Goal: Task Accomplishment & Management: Manage account settings

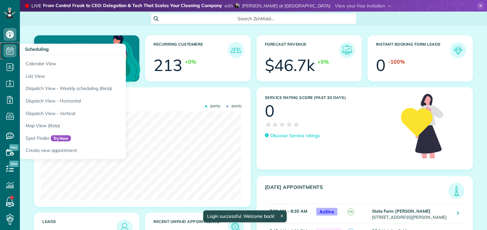
drag, startPoint x: 0, startPoint y: 0, endPoint x: 10, endPoint y: 51, distance: 52.3
click at [10, 51] on icon at bounding box center [10, 50] width 13 height 13
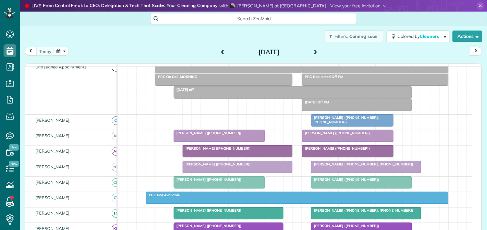
scroll to position [71, 0]
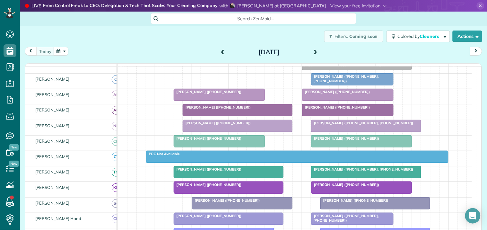
click at [342, 141] on span "Ellie Mascara (+17702629783)" at bounding box center [345, 138] width 69 height 4
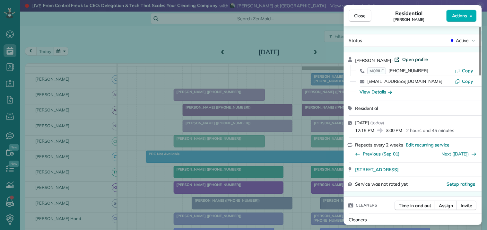
click at [413, 58] on span "Open profile" at bounding box center [416, 59] width 26 height 6
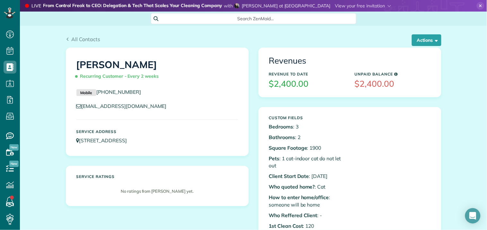
click at [477, 4] on icon at bounding box center [481, 6] width 8 height 8
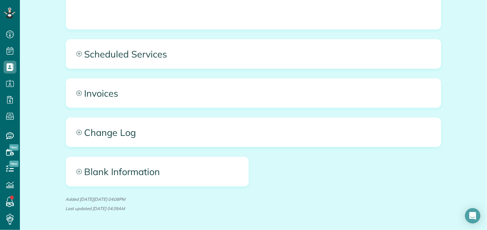
scroll to position [441, 0]
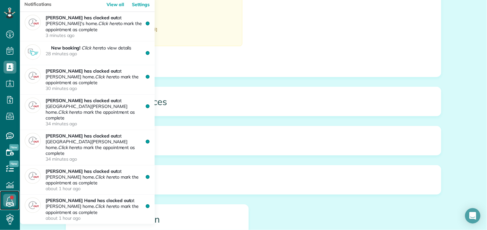
click at [10, 198] on link at bounding box center [9, 200] width 19 height 19
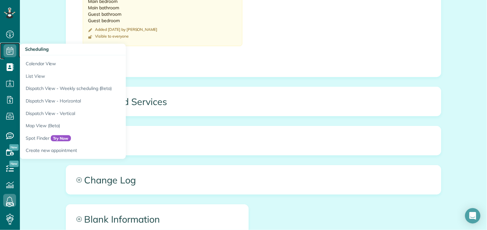
click at [7, 48] on icon at bounding box center [10, 50] width 13 height 13
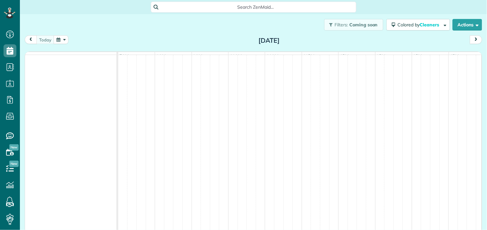
scroll to position [3, 3]
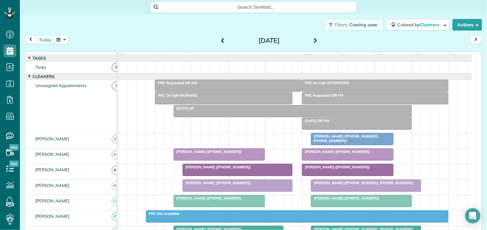
click at [313, 39] on span at bounding box center [315, 41] width 7 height 6
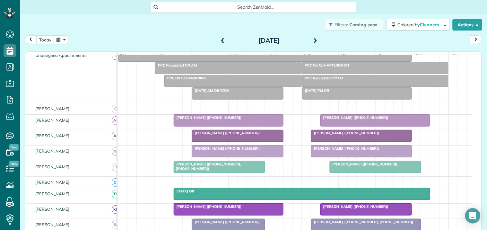
scroll to position [71, 0]
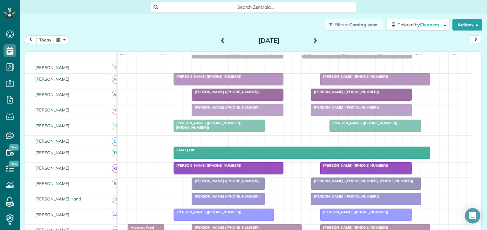
click at [155, 29] on div "Filters: Coming soon Colored by Cleaners Color by Cleaner Color by Team Color b…" at bounding box center [254, 24] width 468 height 21
click at [163, 31] on div "Filters: Coming soon Colored by Cleaners Color by Cleaner Color by Team Color b…" at bounding box center [254, 24] width 468 height 21
click at [64, 40] on button "button" at bounding box center [61, 39] width 15 height 9
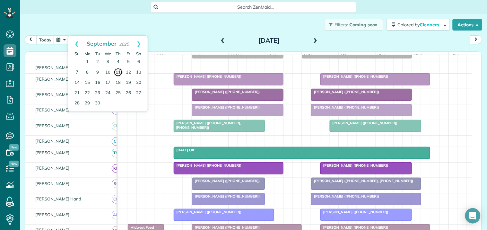
click at [117, 72] on link "11" at bounding box center [118, 72] width 9 height 9
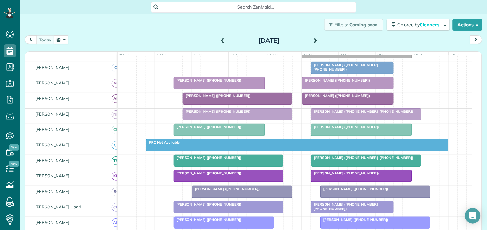
click at [344, 89] on div at bounding box center [348, 83] width 91 height 12
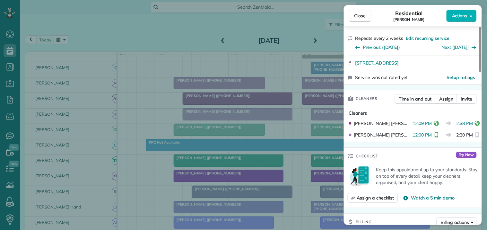
scroll to position [107, 0]
click at [416, 98] on span "Time in and out" at bounding box center [415, 98] width 32 height 6
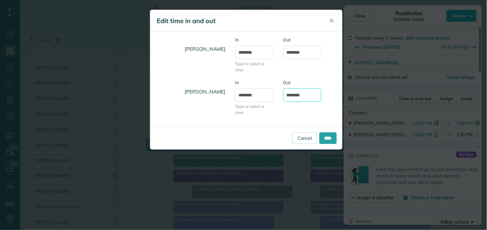
click at [297, 96] on input "*******" at bounding box center [302, 94] width 39 height 13
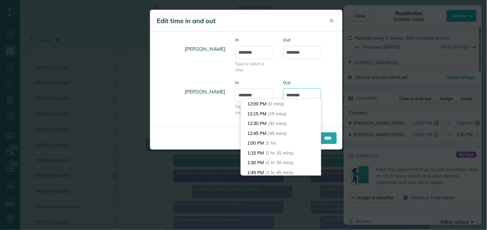
scroll to position [88, 0]
type input "*******"
click at [331, 67] on div "Amy Reid In ******** Type or select a time Out *******" at bounding box center [246, 58] width 192 height 43
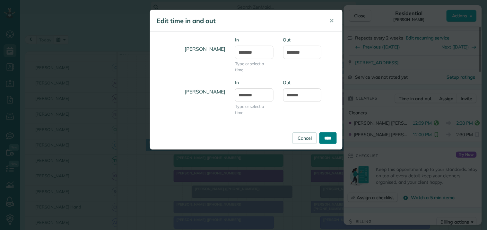
click at [330, 137] on input "****" at bounding box center [328, 138] width 17 height 12
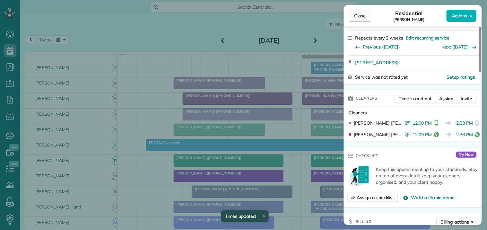
click at [365, 16] on span "Close" at bounding box center [361, 16] width 12 height 6
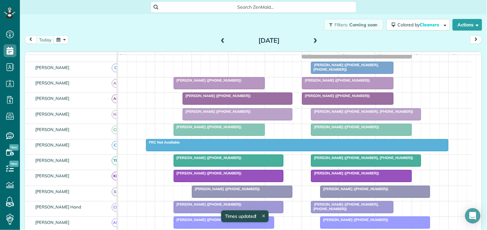
click at [358, 120] on div at bounding box center [366, 115] width 109 height 12
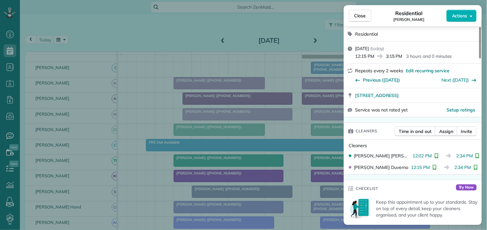
scroll to position [36, 0]
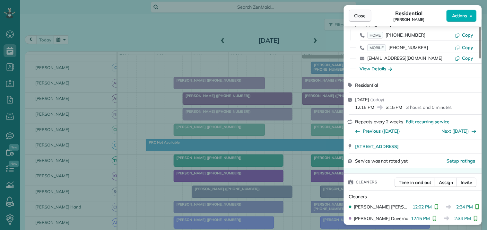
click at [363, 17] on span "Close" at bounding box center [361, 16] width 12 height 6
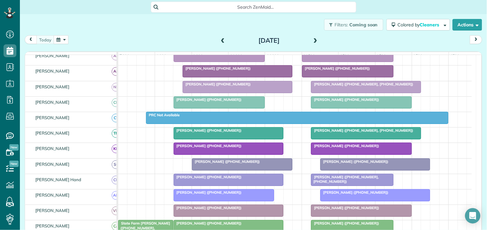
scroll to position [143, 0]
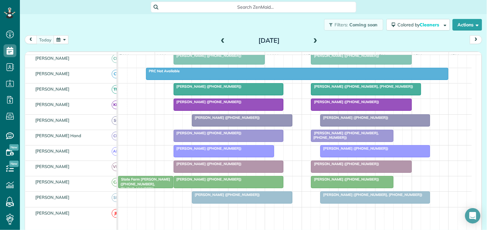
click at [351, 111] on div at bounding box center [362, 105] width 100 height 12
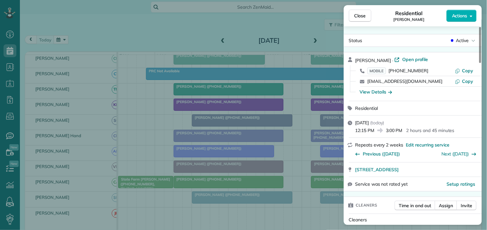
scroll to position [71, 0]
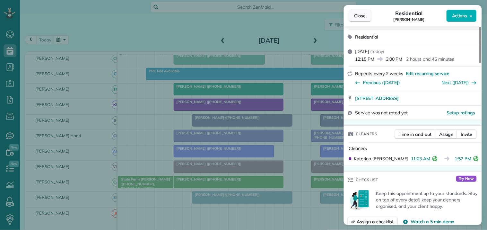
click at [362, 14] on span "Close" at bounding box center [361, 16] width 12 height 6
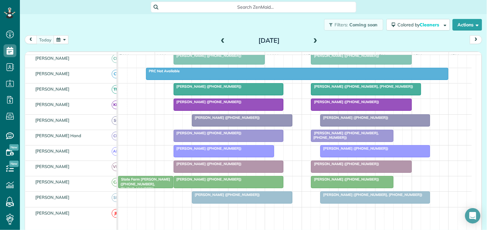
click at [377, 126] on div at bounding box center [375, 121] width 109 height 12
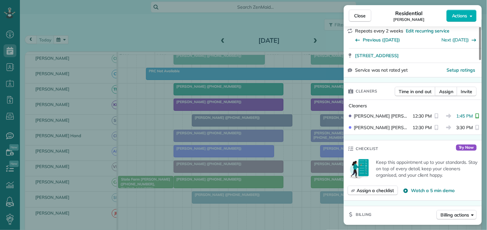
scroll to position [107, 0]
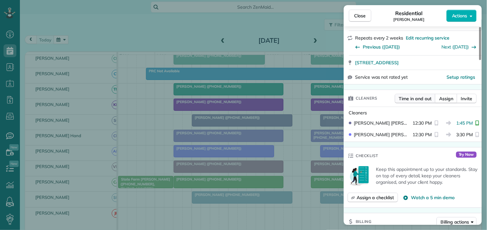
click at [416, 100] on span "Time in and out" at bounding box center [415, 98] width 32 height 6
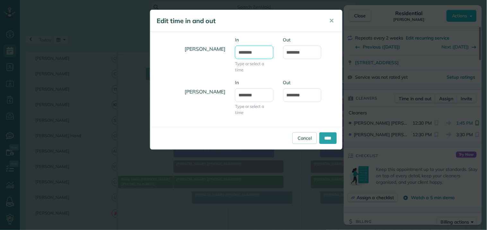
click at [251, 52] on input "********" at bounding box center [254, 52] width 39 height 13
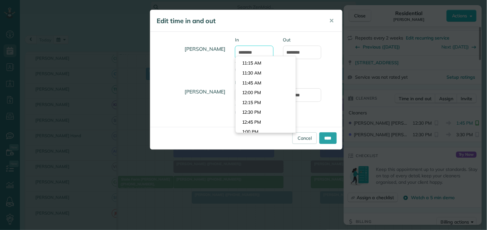
scroll to position [435, 0]
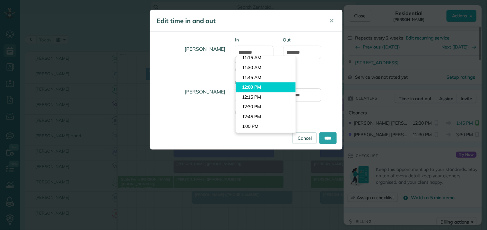
type input "********"
click at [253, 86] on body "Dashboard Scheduling Calendar View List View Dispatch View - Weekly scheduling …" at bounding box center [243, 115] width 487 height 230
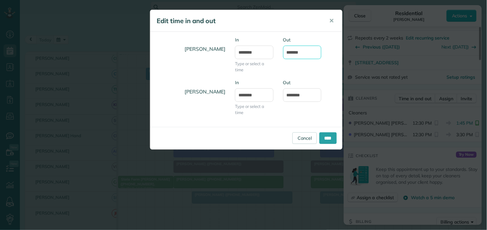
click at [299, 50] on input "*******" at bounding box center [302, 52] width 39 height 13
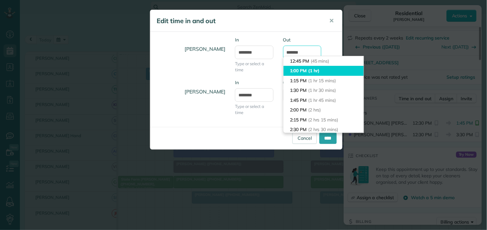
scroll to position [0, 0]
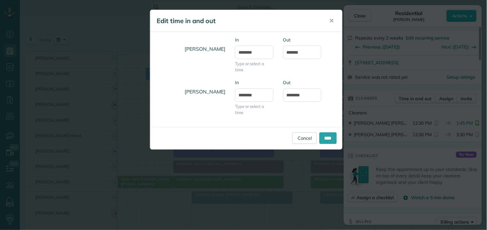
click at [310, 33] on div "Amanda Minix In ******** Type or select a time Out ******* Stephanie Cruz In **…" at bounding box center [246, 79] width 192 height 95
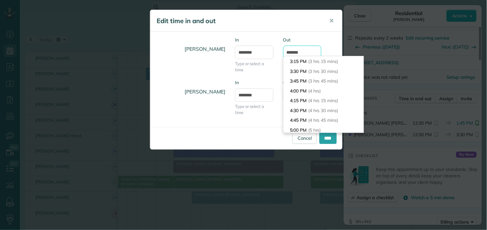
click at [296, 53] on input "*******" at bounding box center [302, 52] width 39 height 13
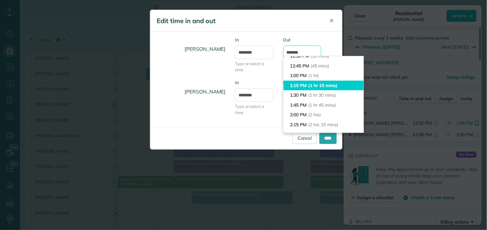
scroll to position [36, 0]
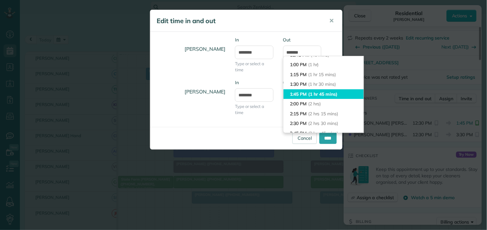
type input "*******"
click at [296, 93] on li "1:45 PM (1 hr 45 mins)" at bounding box center [324, 94] width 80 height 10
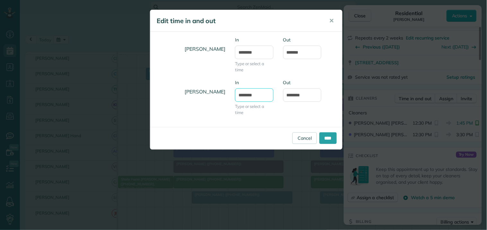
click at [262, 94] on input "********" at bounding box center [254, 94] width 39 height 13
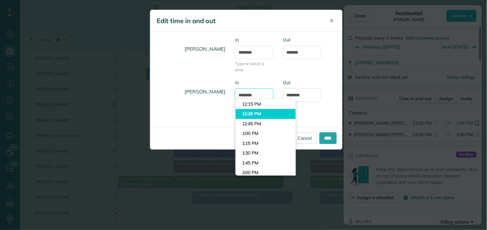
scroll to position [399, 0]
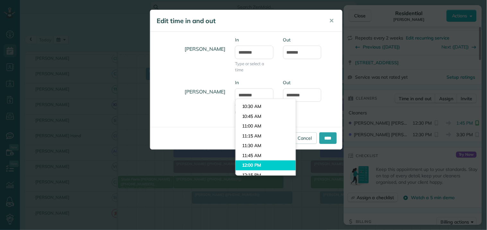
type input "********"
type input "*******"
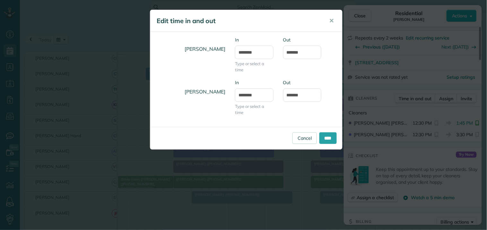
click at [253, 163] on body "Dashboard Scheduling Calendar View List View Dispatch View - Weekly scheduling …" at bounding box center [243, 115] width 487 height 230
click at [328, 137] on input "****" at bounding box center [328, 138] width 17 height 12
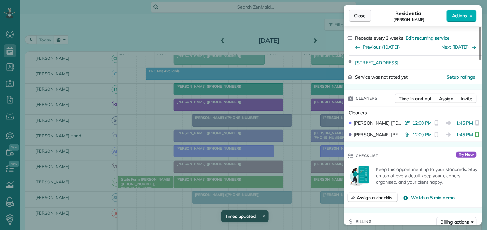
click at [364, 18] on span "Close" at bounding box center [361, 16] width 12 height 6
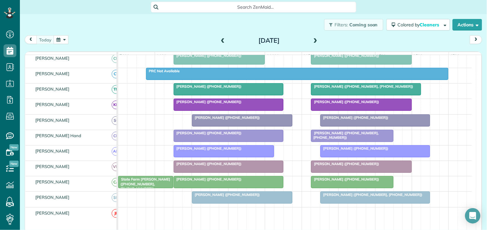
click at [351, 173] on div at bounding box center [362, 167] width 100 height 12
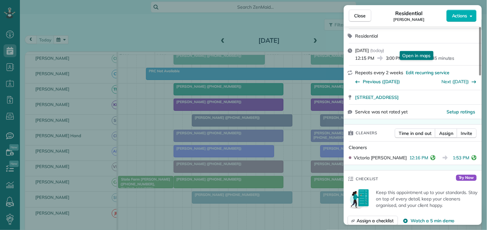
scroll to position [71, 0]
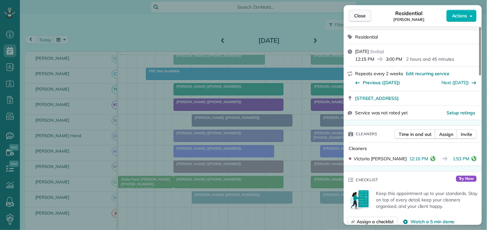
click at [365, 16] on span "Close" at bounding box center [361, 16] width 12 height 6
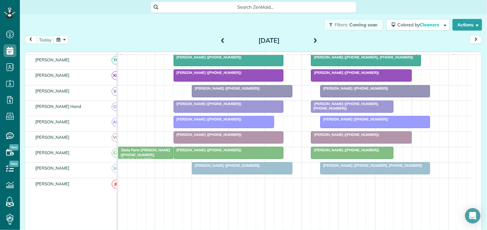
scroll to position [178, 0]
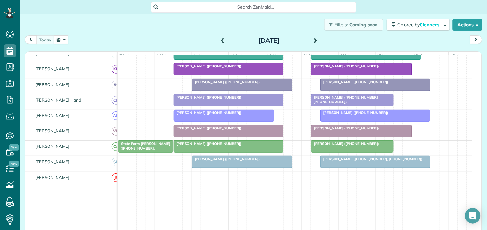
click at [345, 152] on div at bounding box center [353, 147] width 82 height 12
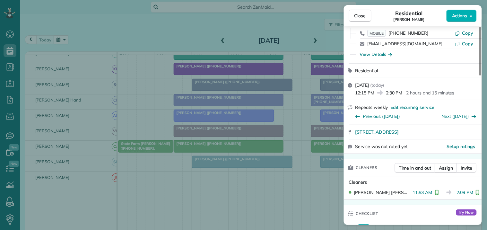
scroll to position [71, 0]
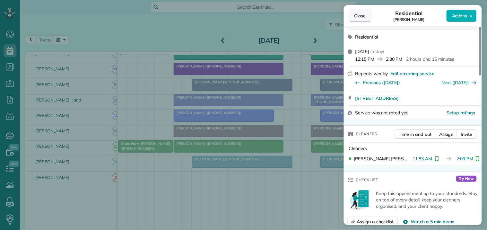
click at [362, 17] on span "Close" at bounding box center [361, 16] width 12 height 6
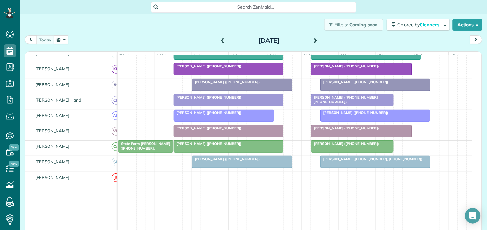
click at [361, 168] on div at bounding box center [375, 162] width 109 height 12
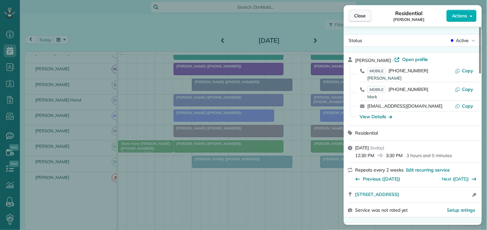
click at [365, 17] on span "Close" at bounding box center [361, 16] width 12 height 6
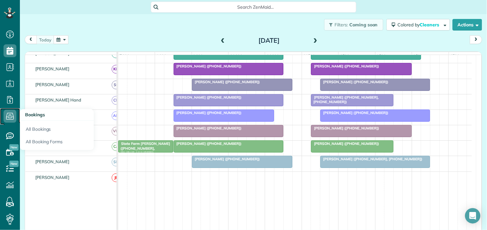
click at [9, 113] on icon at bounding box center [10, 116] width 13 height 13
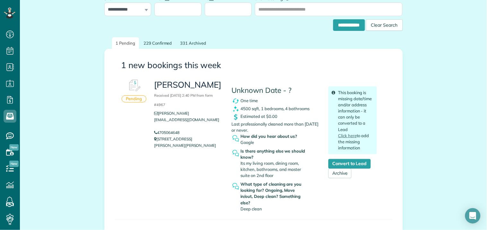
scroll to position [30, 0]
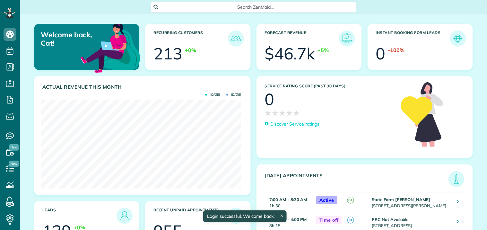
scroll to position [89, 201]
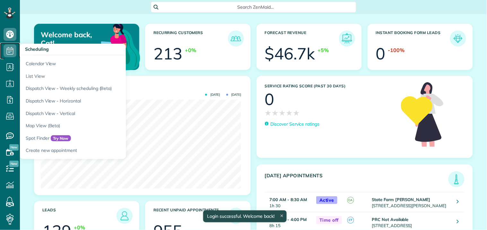
click at [10, 49] on use at bounding box center [10, 51] width 7 height 8
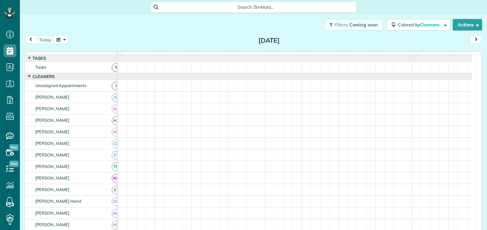
click at [62, 38] on button "button" at bounding box center [61, 39] width 15 height 9
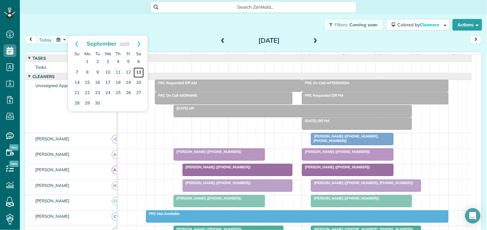
click at [139, 71] on link "13" at bounding box center [139, 72] width 10 height 10
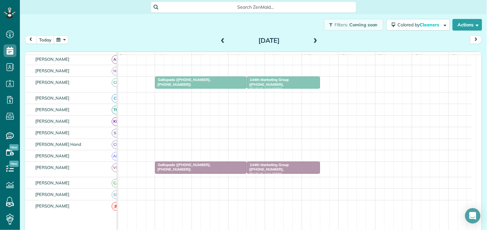
scroll to position [0, 0]
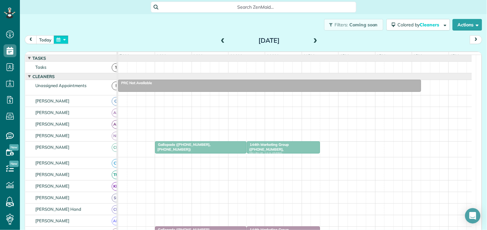
click at [61, 36] on button "button" at bounding box center [61, 39] width 15 height 9
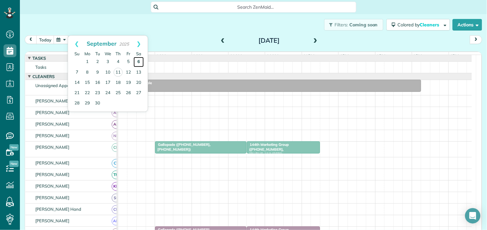
click at [139, 60] on link "6" at bounding box center [139, 62] width 10 height 10
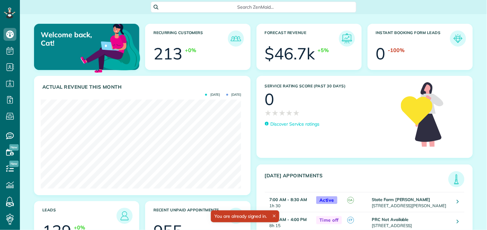
scroll to position [89, 201]
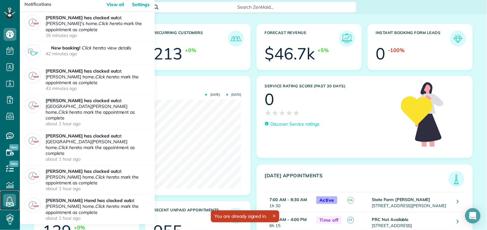
click at [12, 198] on icon at bounding box center [9, 200] width 13 height 13
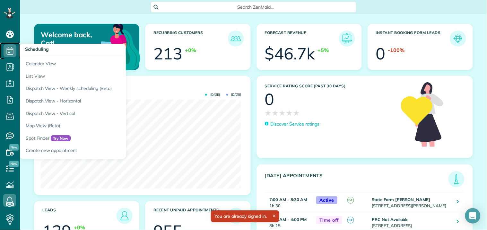
click at [11, 46] on icon at bounding box center [10, 50] width 13 height 13
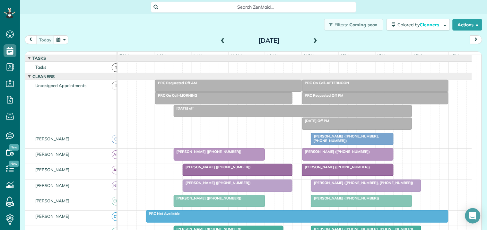
scroll to position [143, 0]
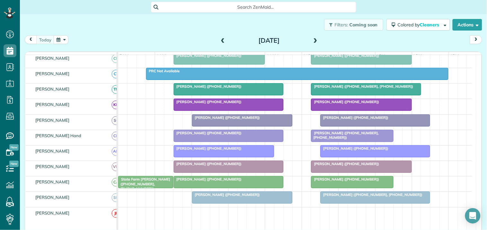
click at [356, 203] on div at bounding box center [375, 198] width 109 height 12
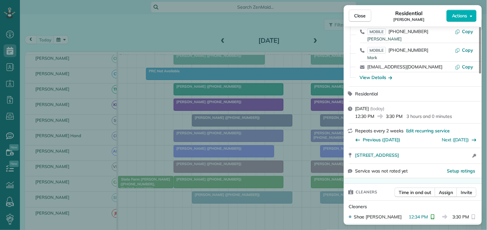
scroll to position [71, 0]
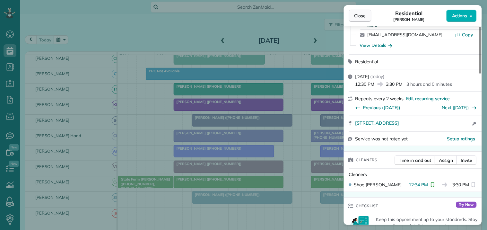
click at [362, 15] on span "Close" at bounding box center [361, 16] width 12 height 6
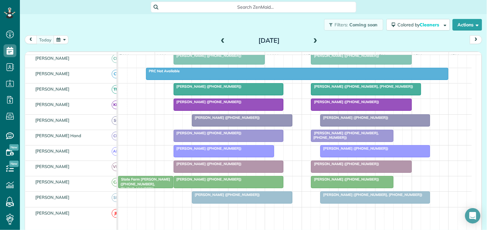
click at [245, 203] on div at bounding box center [242, 198] width 100 height 12
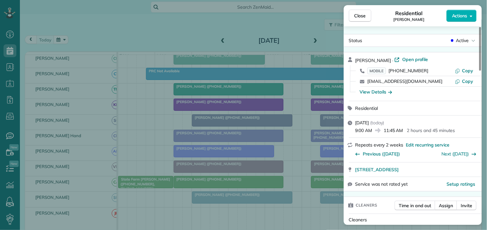
scroll to position [36, 0]
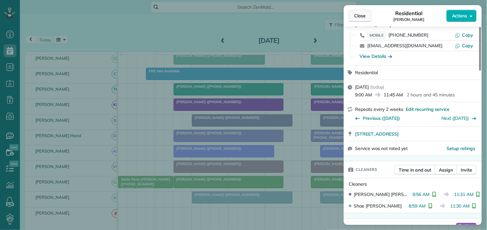
click at [364, 16] on span "Close" at bounding box center [361, 16] width 12 height 6
